Goal: Register for event/course

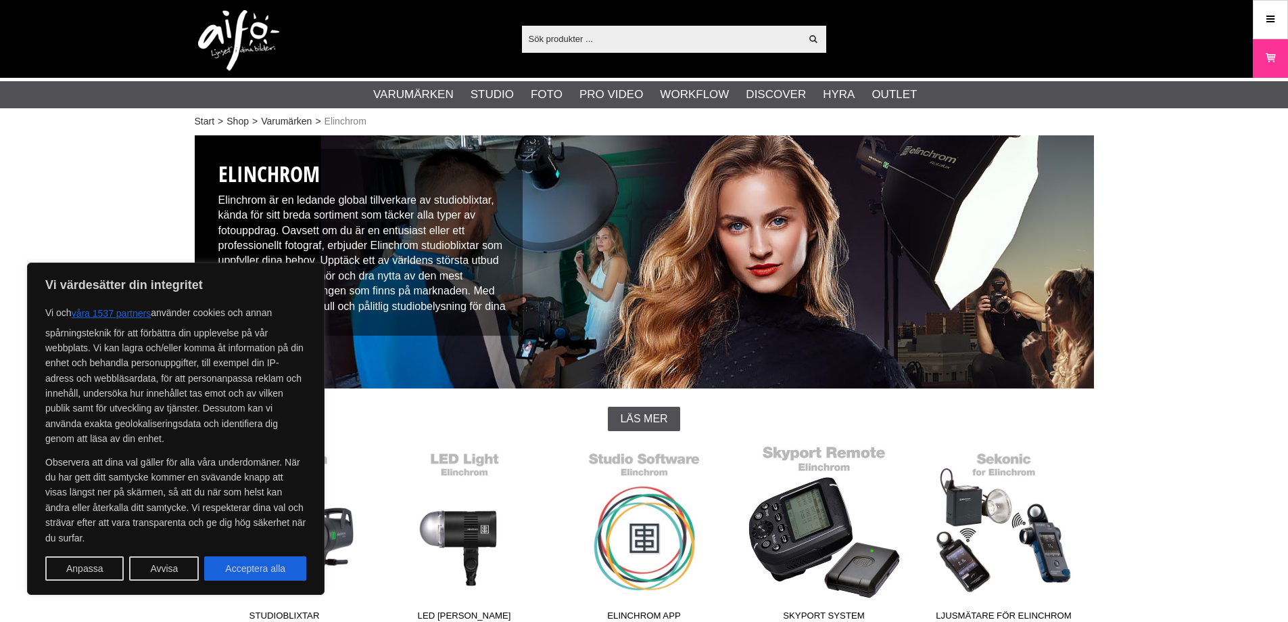
click at [835, 519] on link "Skyport System" at bounding box center [825, 535] width 180 height 183
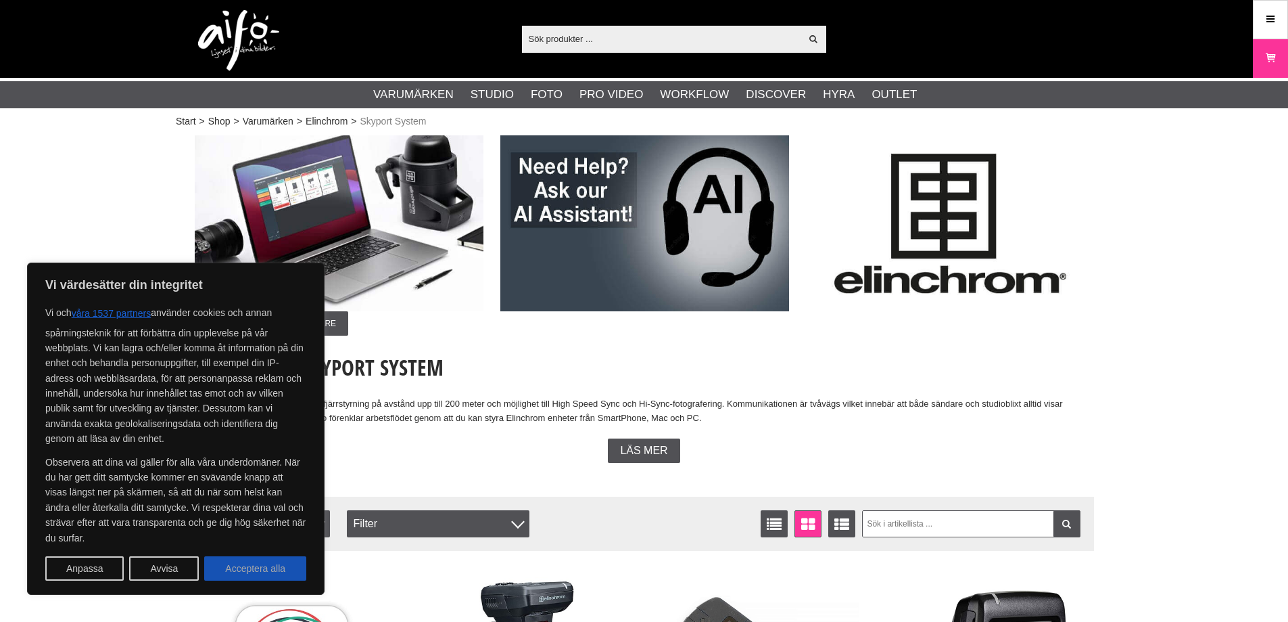
click at [252, 577] on button "Acceptera alla" at bounding box center [255, 568] width 102 height 24
checkbox input "true"
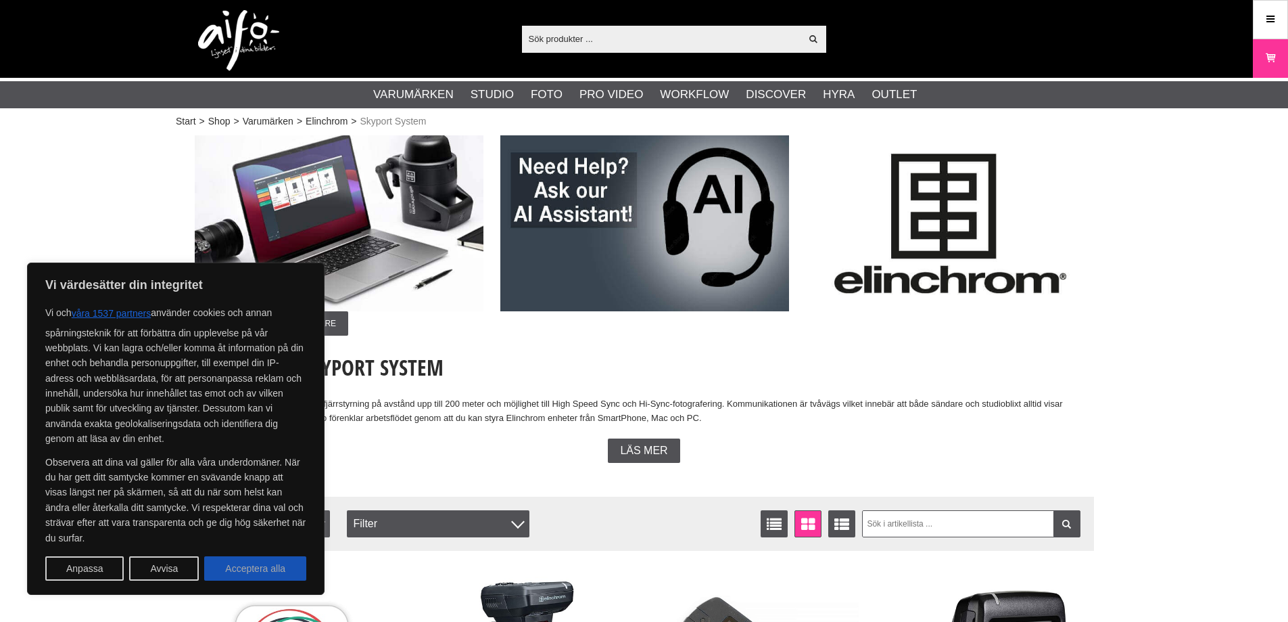
checkbox input "true"
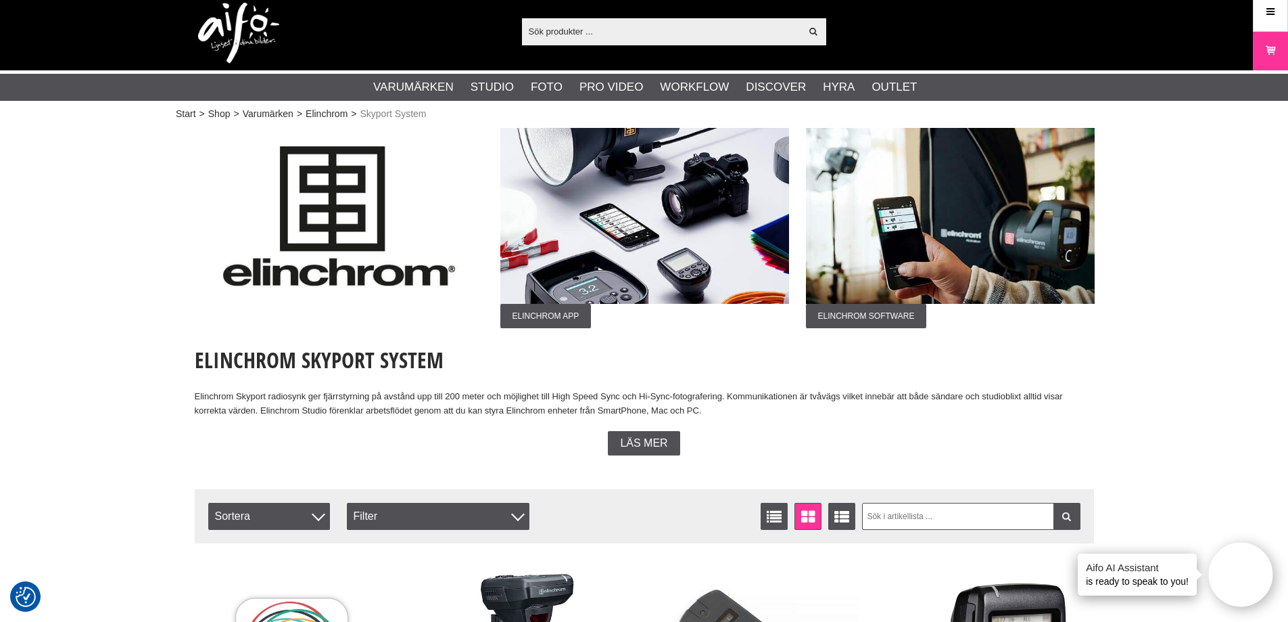
scroll to position [7, 0]
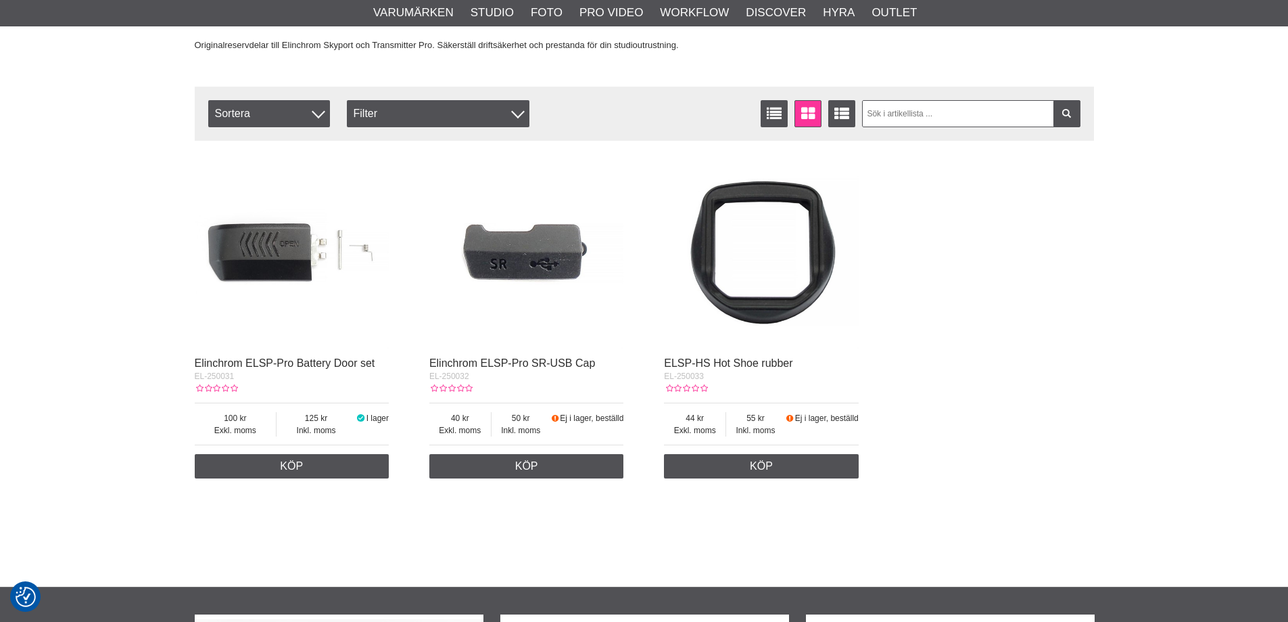
scroll to position [156, 0]
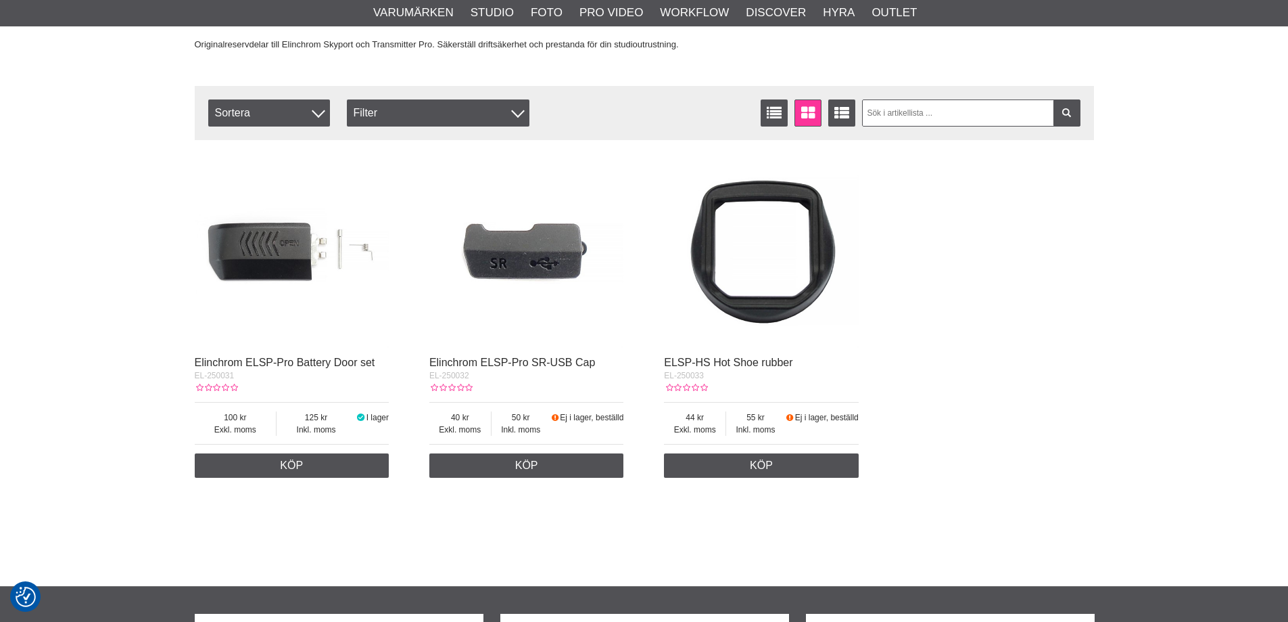
click at [265, 248] on img at bounding box center [292, 251] width 195 height 195
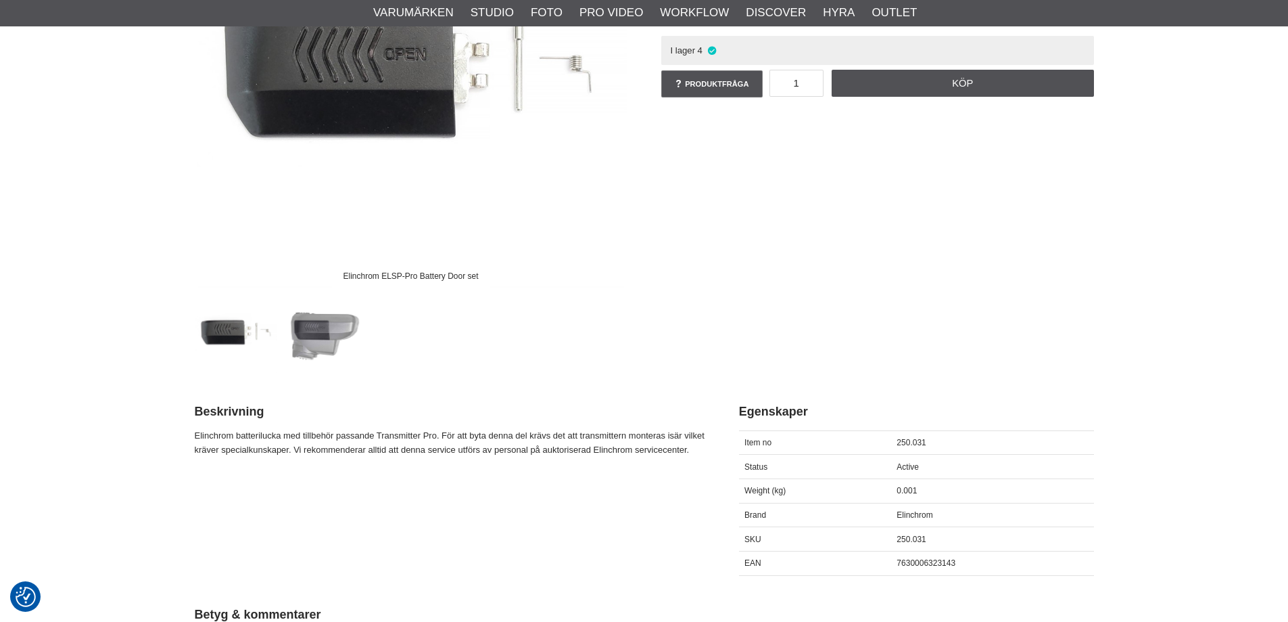
scroll to position [94, 0]
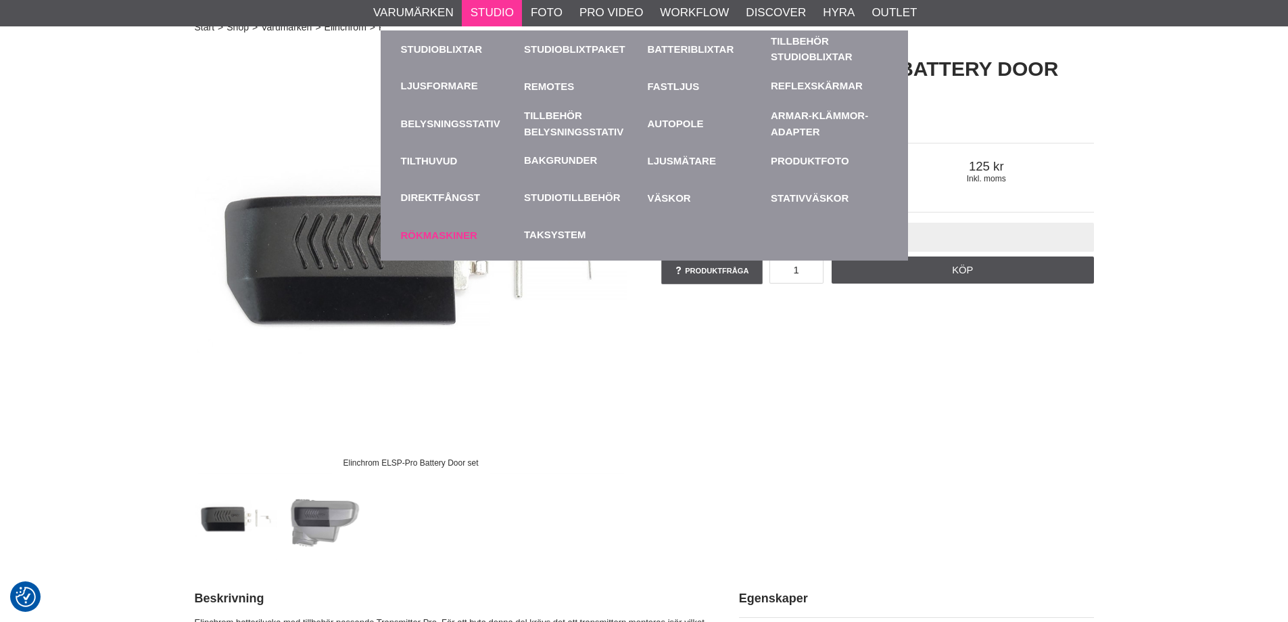
click at [450, 233] on link "Rökmaskiner" at bounding box center [459, 234] width 117 height 37
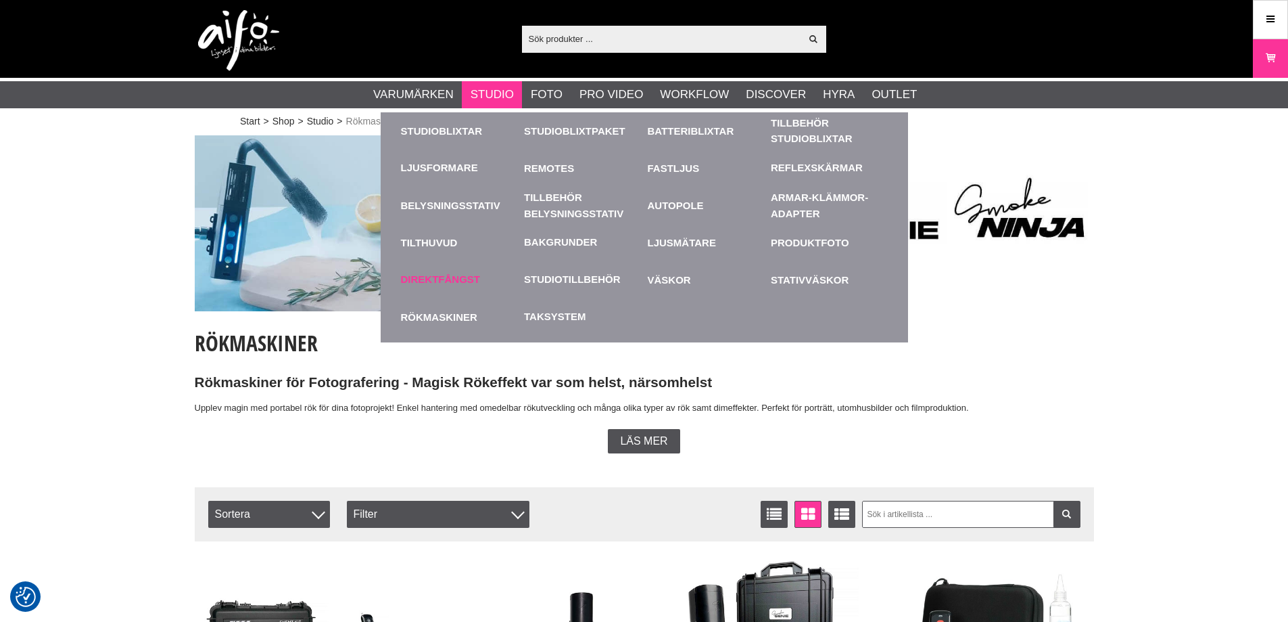
click at [442, 277] on link "Direktfångst" at bounding box center [441, 280] width 80 height 16
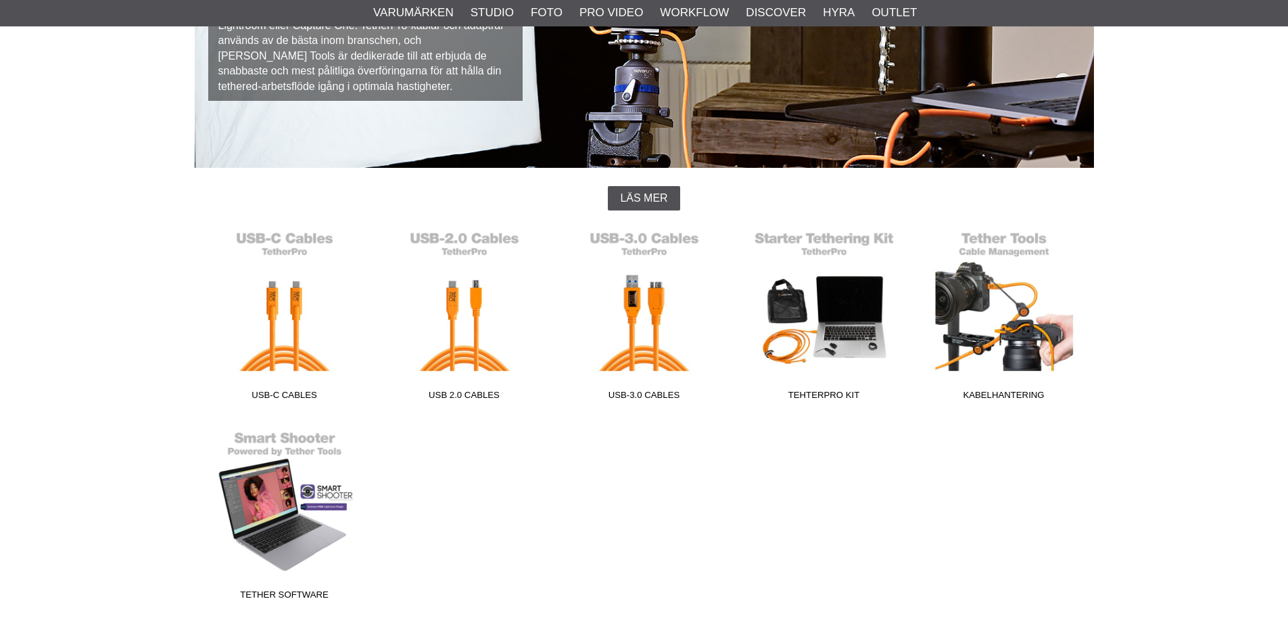
scroll to position [220, 0]
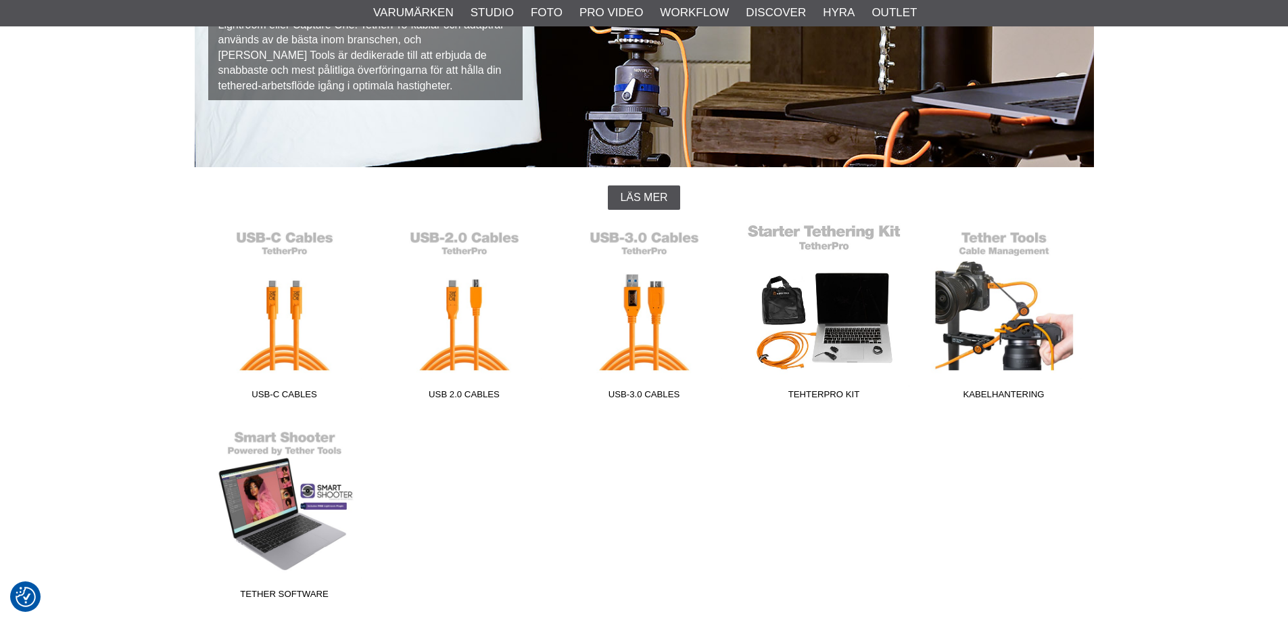
click at [829, 308] on link "TehterPro Kit" at bounding box center [825, 314] width 180 height 183
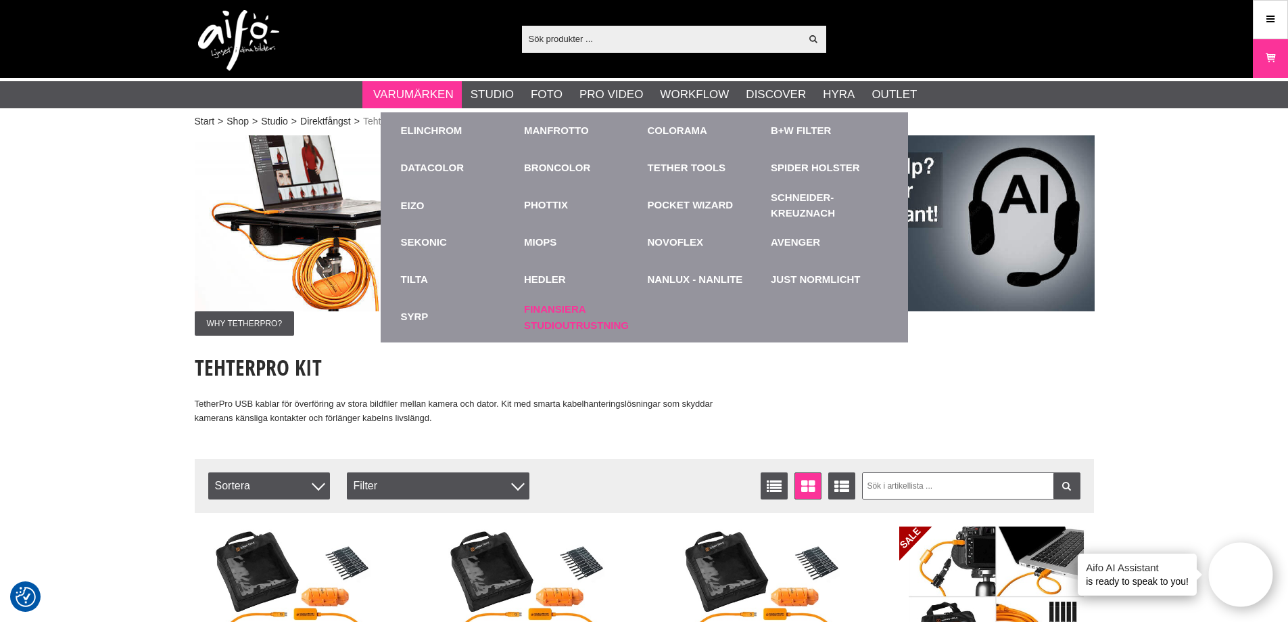
click at [552, 312] on link "Finansiera Studioutrustning" at bounding box center [582, 316] width 117 height 37
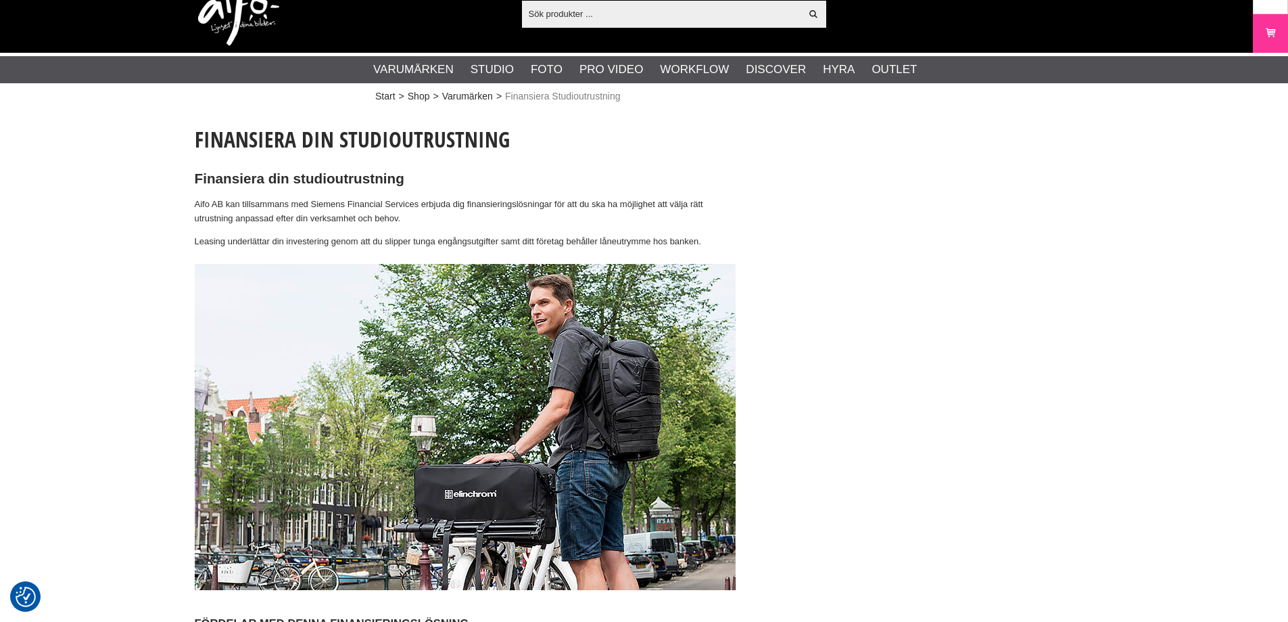
scroll to position [7, 0]
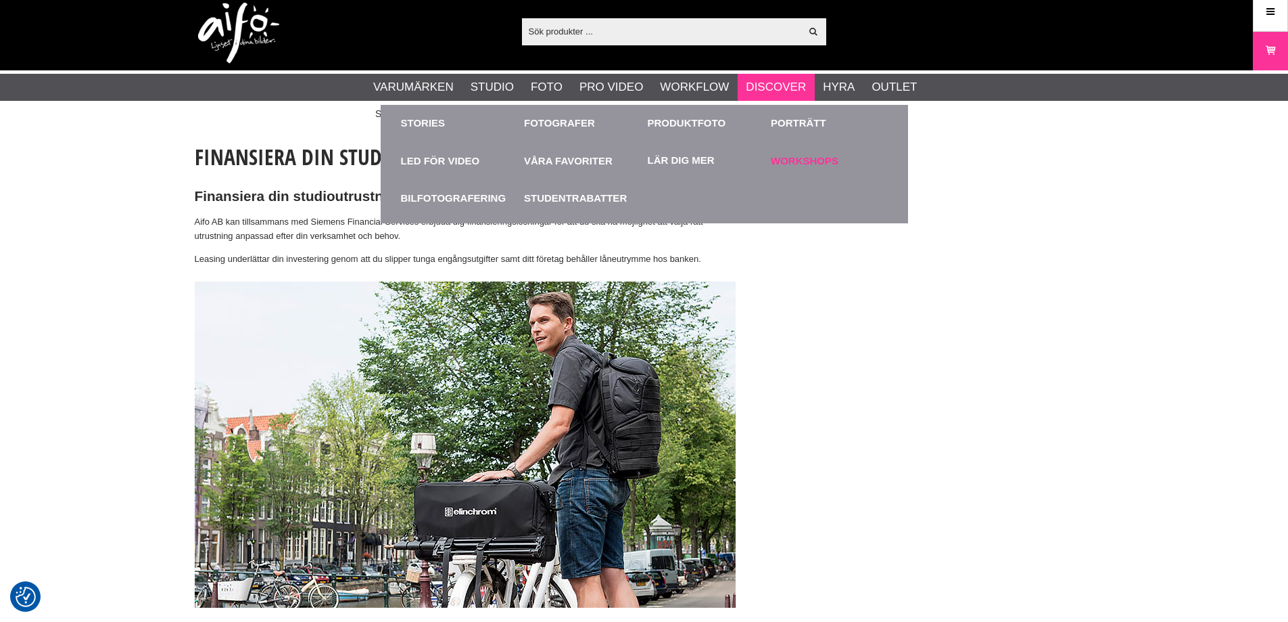
click at [808, 160] on link "Workshops" at bounding box center [829, 160] width 117 height 37
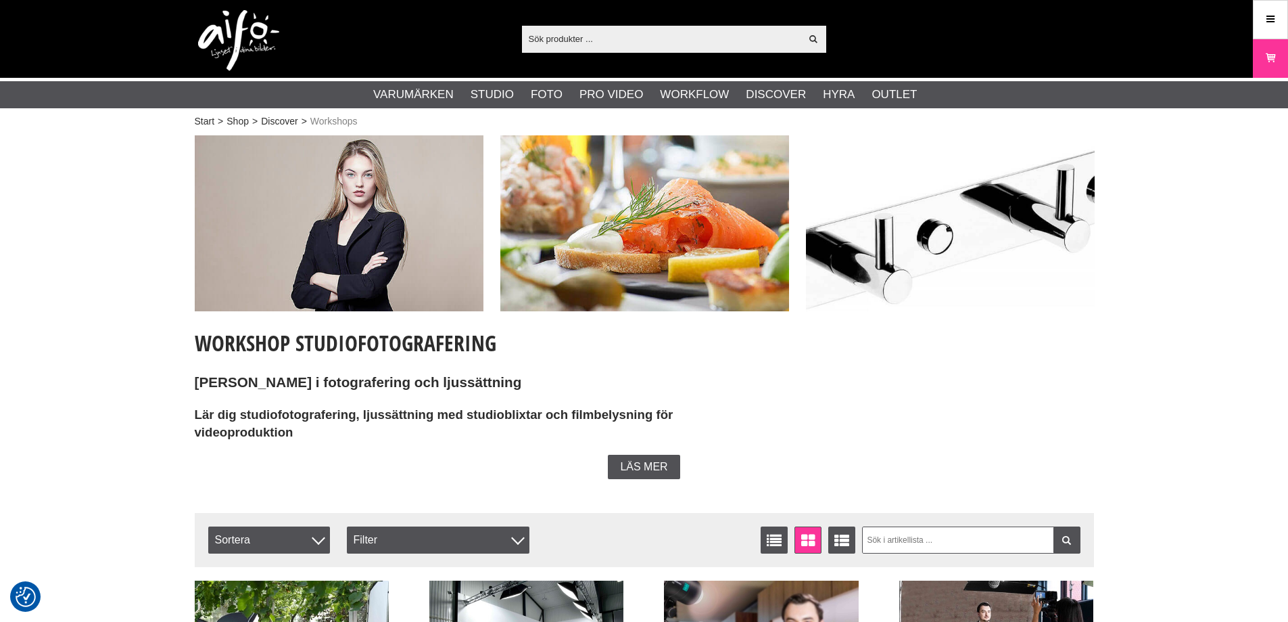
checkbox input "true"
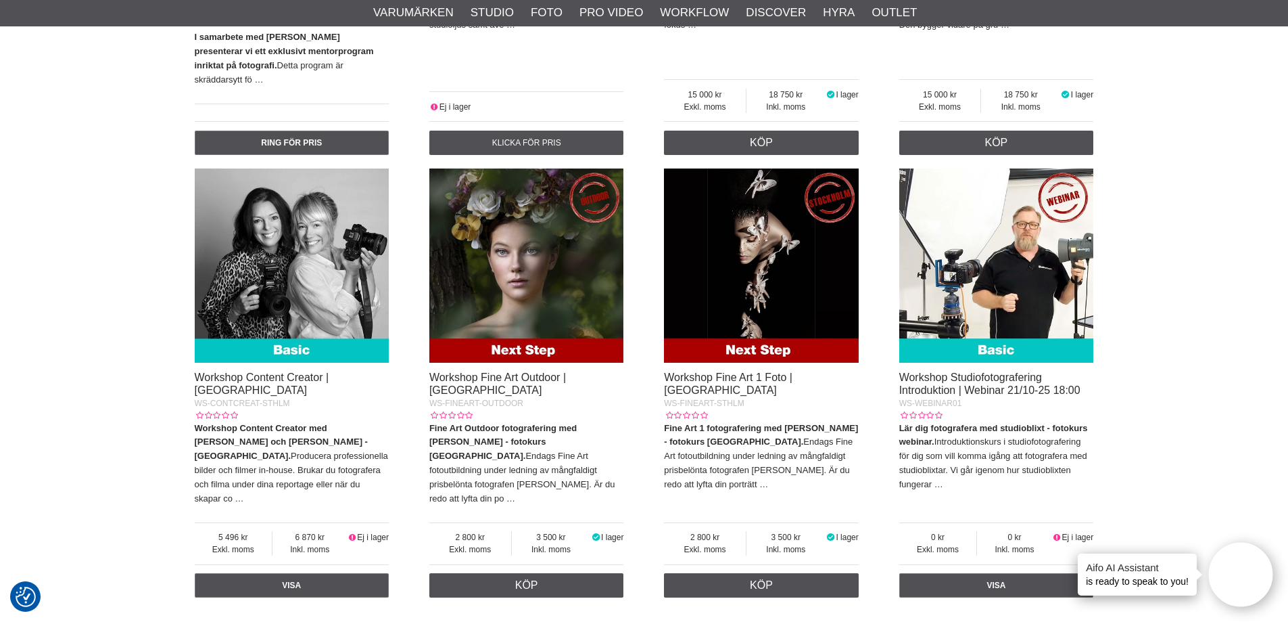
scroll to position [860, 0]
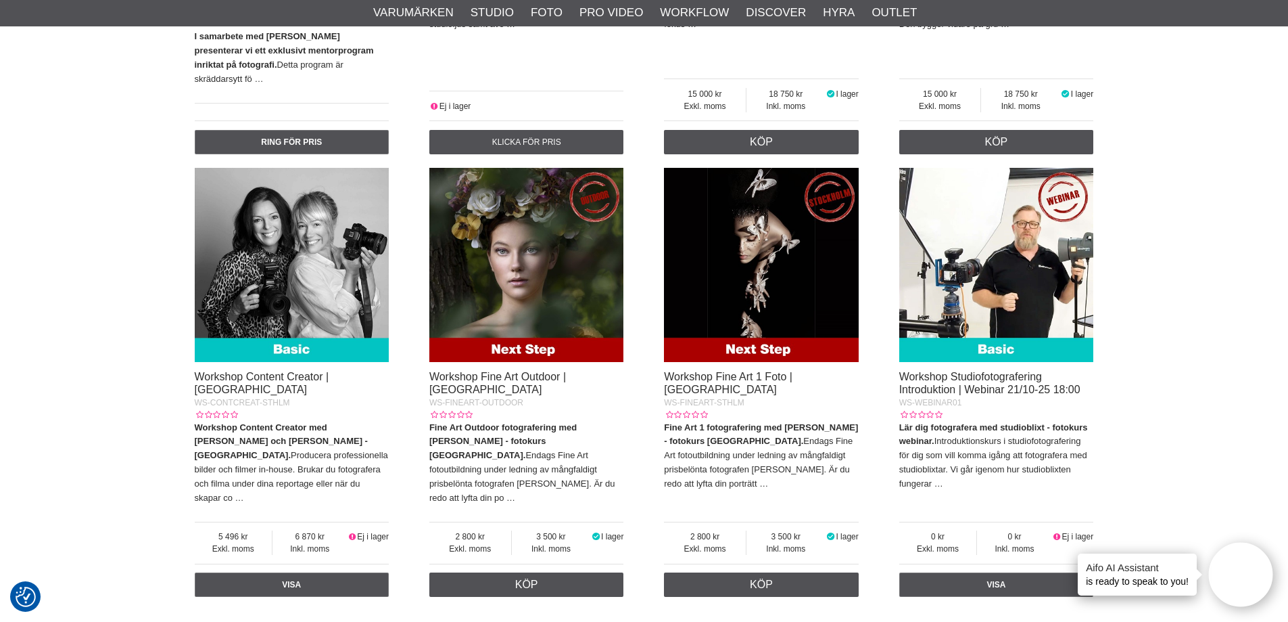
click at [548, 277] on img at bounding box center [526, 265] width 195 height 195
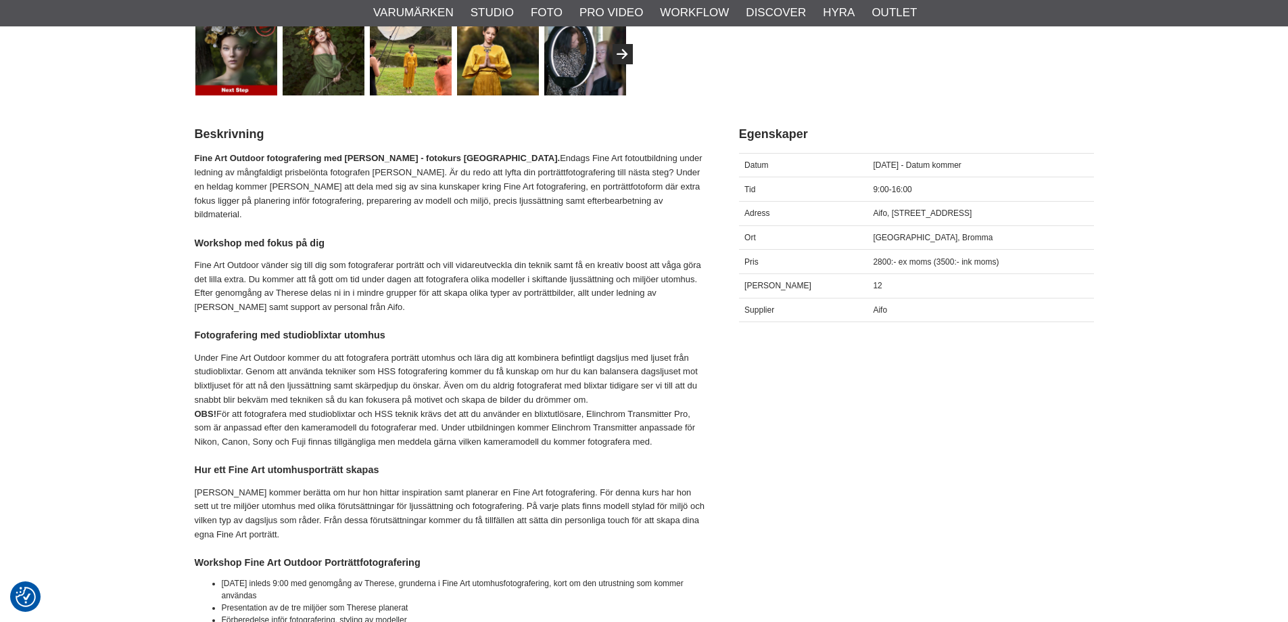
scroll to position [559, 0]
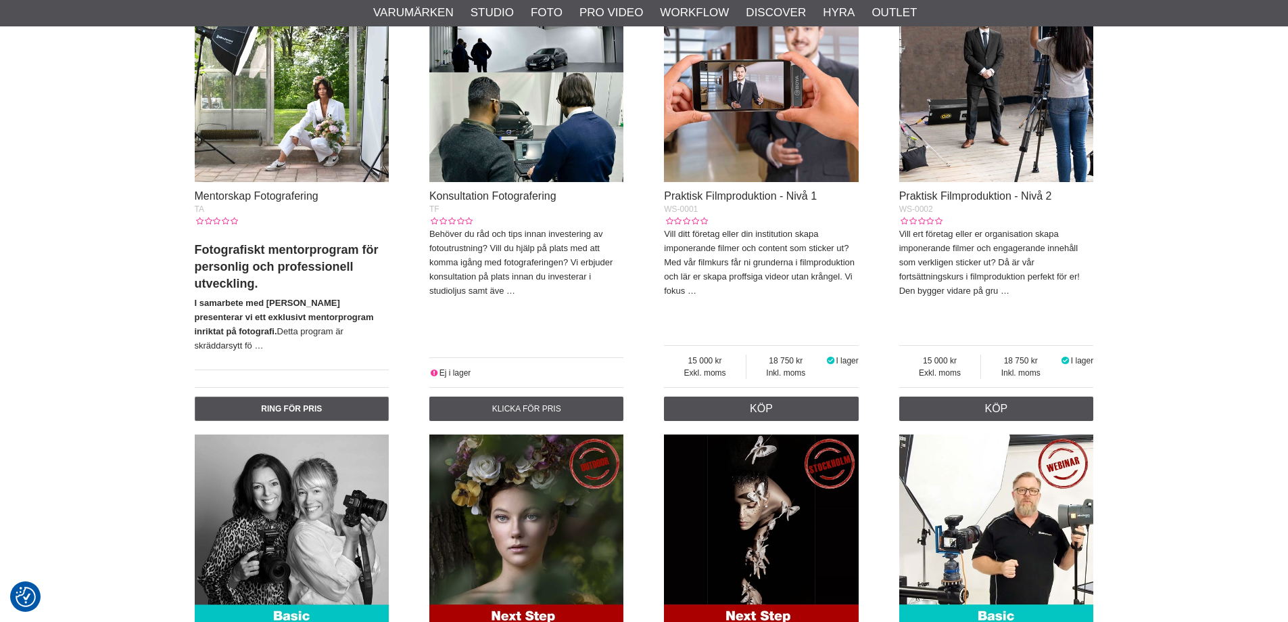
scroll to position [592, 0]
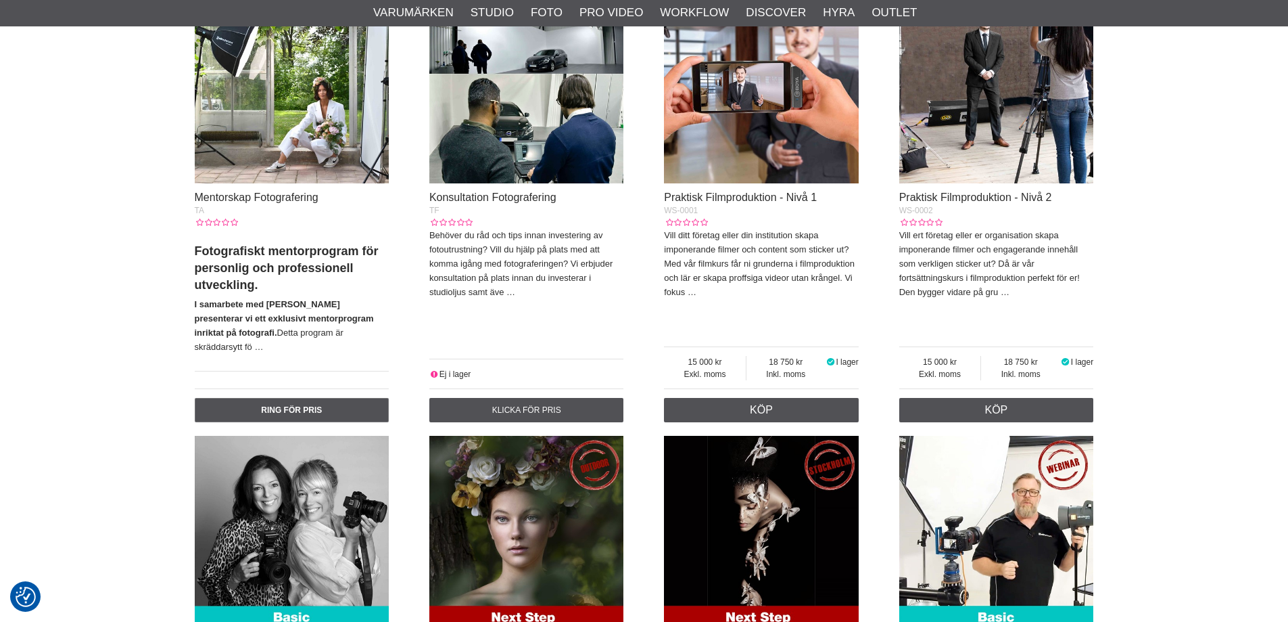
click at [751, 491] on img at bounding box center [761, 533] width 195 height 195
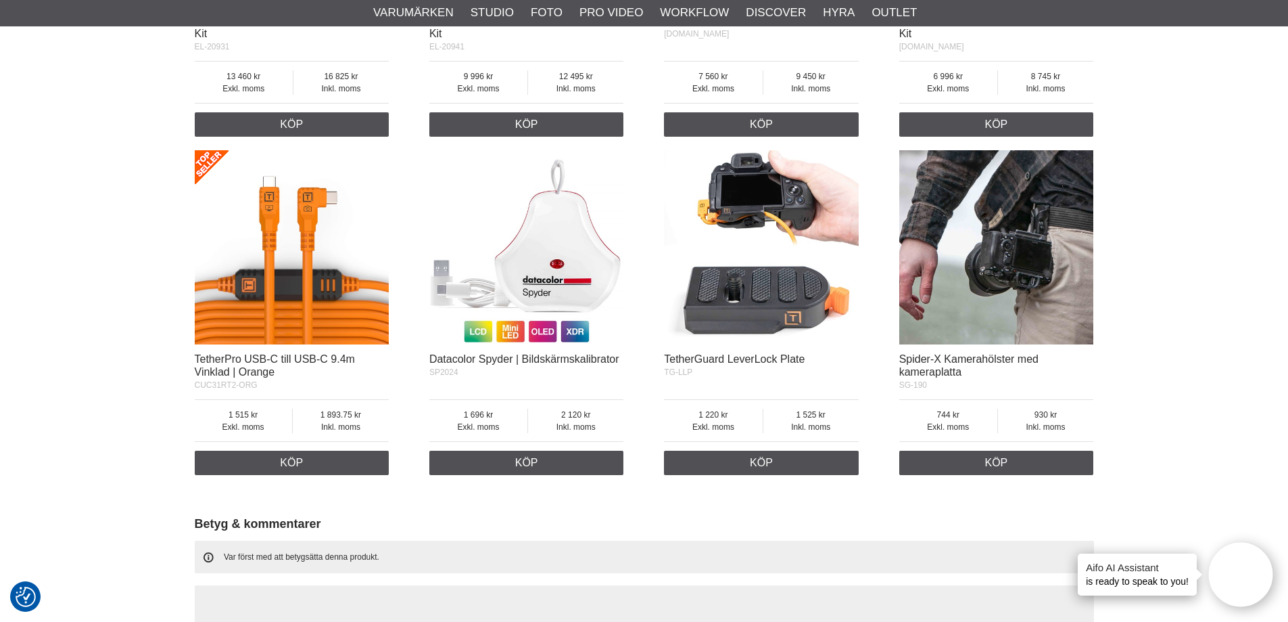
scroll to position [1763, 0]
